Goal: Transaction & Acquisition: Book appointment/travel/reservation

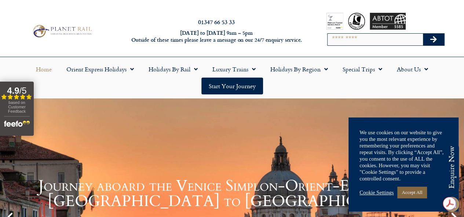
click at [415, 192] on link "Accept All" at bounding box center [411, 192] width 29 height 11
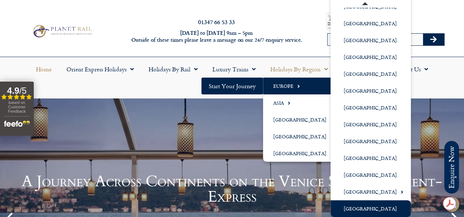
click at [362, 208] on link "[GEOGRAPHIC_DATA]" at bounding box center [370, 209] width 80 height 17
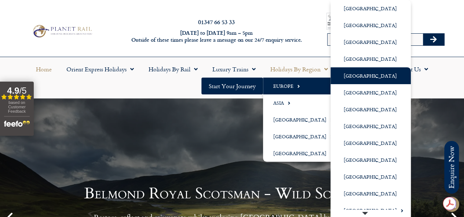
click at [362, 78] on link "[GEOGRAPHIC_DATA]" at bounding box center [370, 75] width 80 height 17
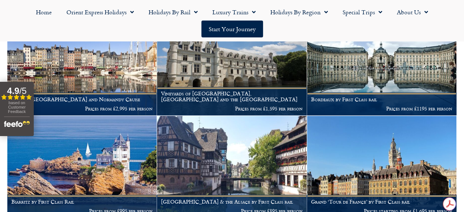
scroll to position [549, 0]
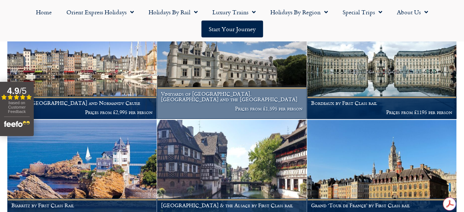
click at [216, 103] on h1 "Vineyards of Bordeaux, Cognac and the Loire Valley" at bounding box center [231, 97] width 141 height 12
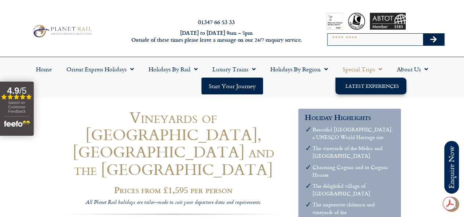
click at [367, 83] on link "Latest Experiences" at bounding box center [370, 86] width 71 height 17
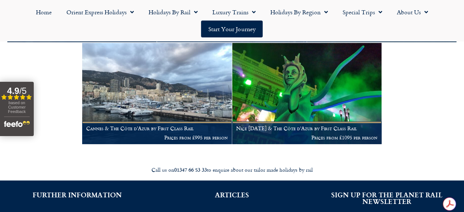
scroll to position [913, 0]
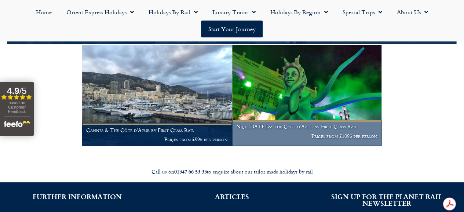
click at [307, 132] on img at bounding box center [306, 95] width 149 height 101
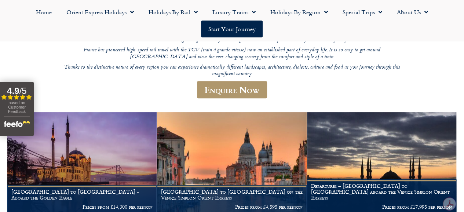
scroll to position [114, 0]
